Goal: Transaction & Acquisition: Subscribe to service/newsletter

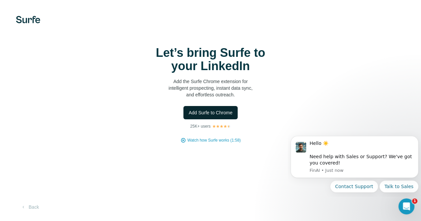
click at [189, 112] on span "Add Surfe to Chrome" at bounding box center [211, 112] width 44 height 7
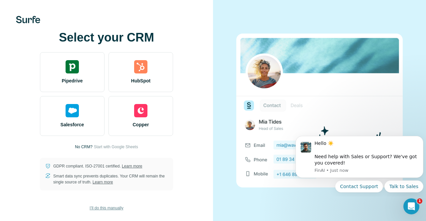
click at [106, 208] on span "I’ll do this manually" at bounding box center [106, 208] width 34 height 6
